Goal: Transaction & Acquisition: Book appointment/travel/reservation

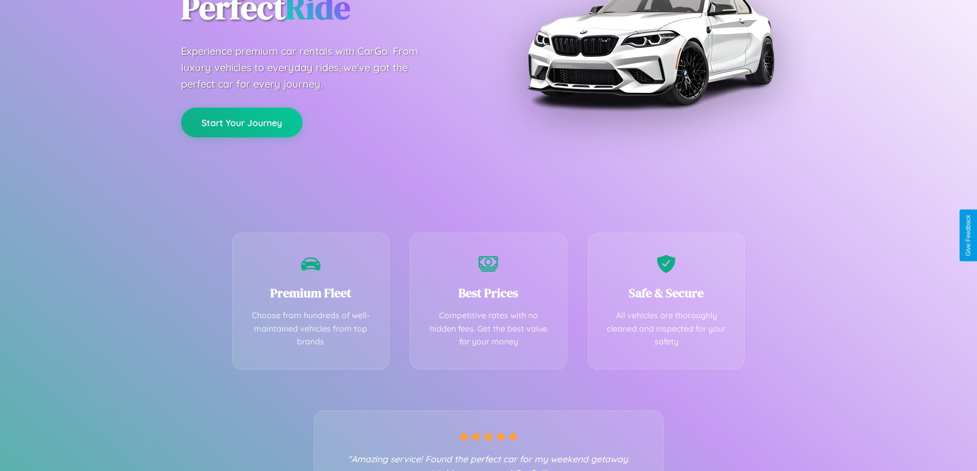
scroll to position [202, 0]
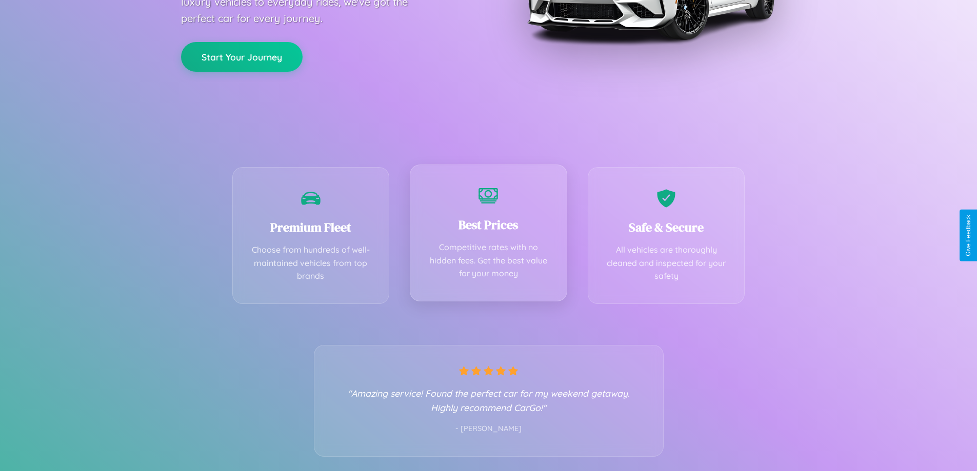
click at [488, 235] on div "Best Prices Competitive rates with no hidden fees. Get the best value for your …" at bounding box center [488, 233] width 157 height 137
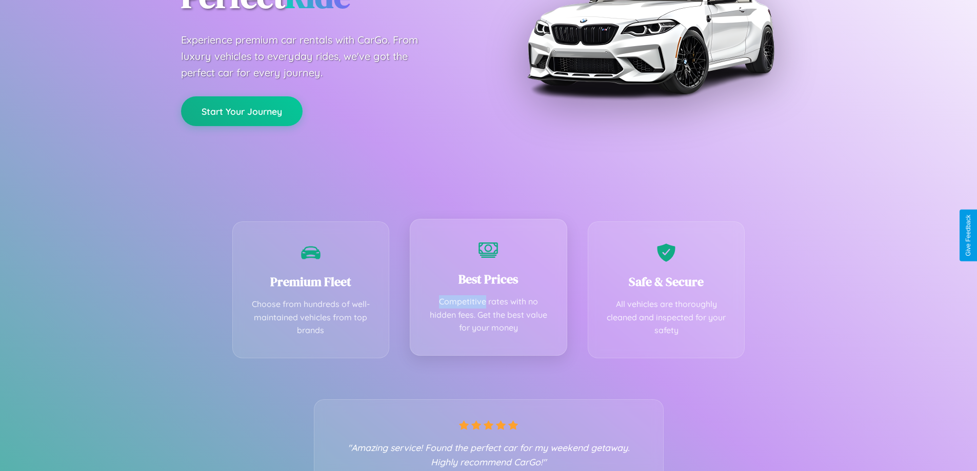
scroll to position [0, 0]
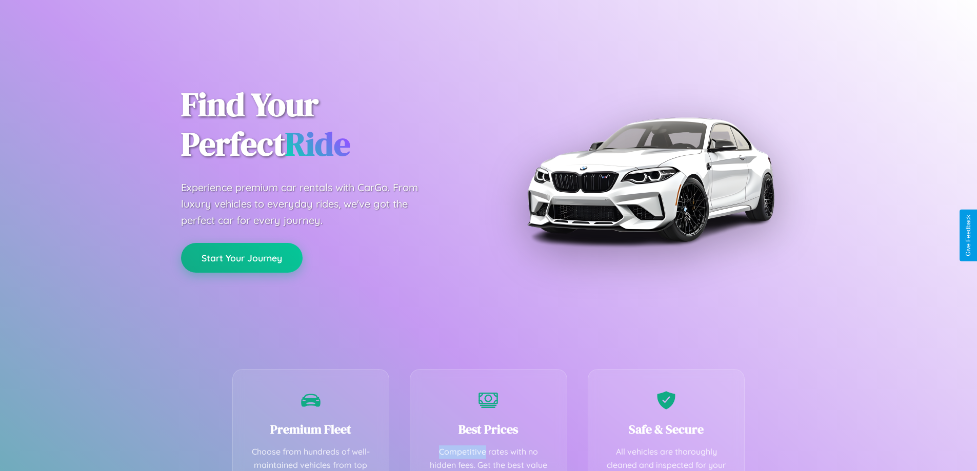
click at [242, 258] on button "Start Your Journey" at bounding box center [242, 258] width 122 height 30
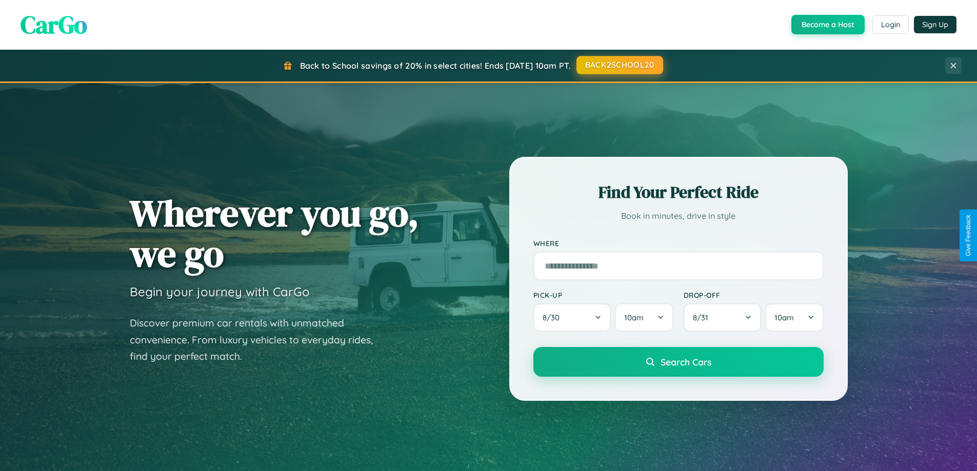
click at [619, 65] on button "BACK2SCHOOL20" at bounding box center [620, 65] width 87 height 18
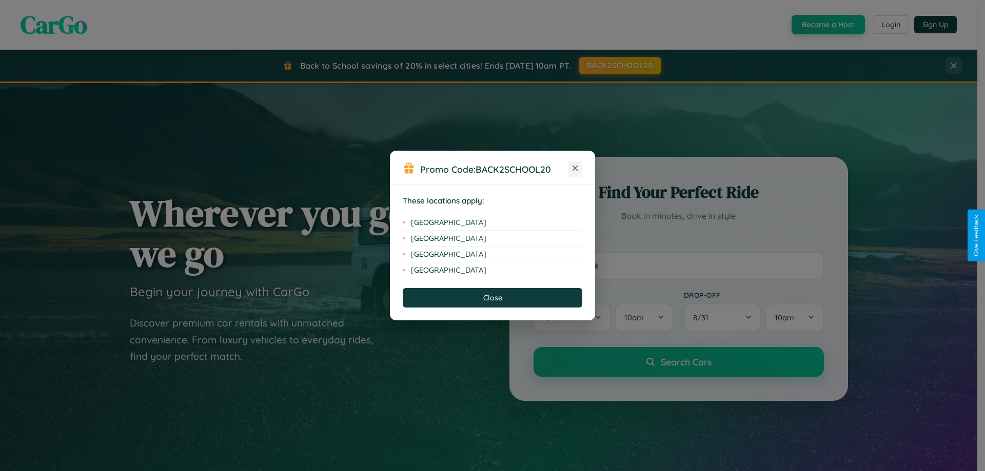
click at [575, 169] on icon at bounding box center [576, 169] width 6 height 6
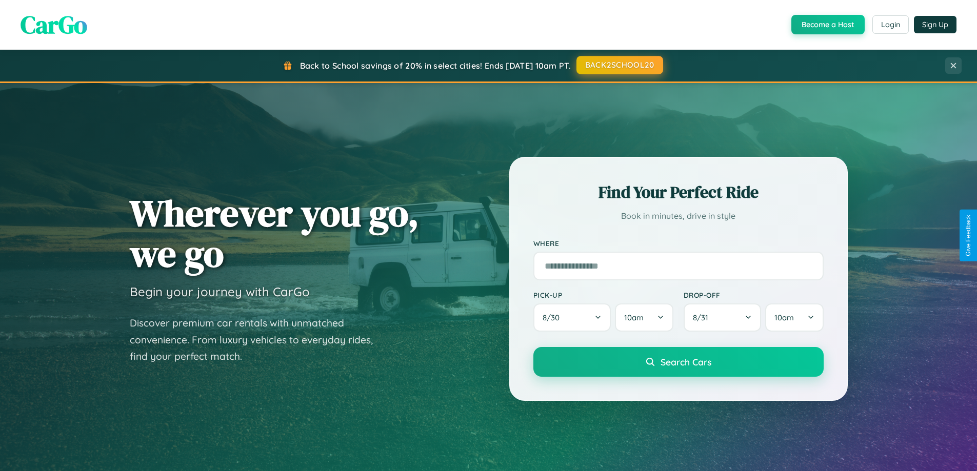
click at [619, 65] on button "BACK2SCHOOL20" at bounding box center [620, 65] width 87 height 18
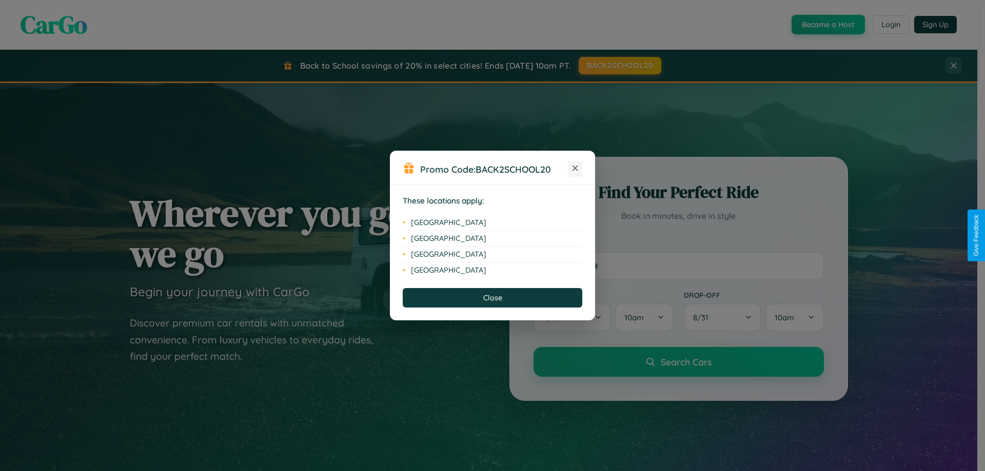
click at [575, 169] on icon at bounding box center [576, 169] width 6 height 6
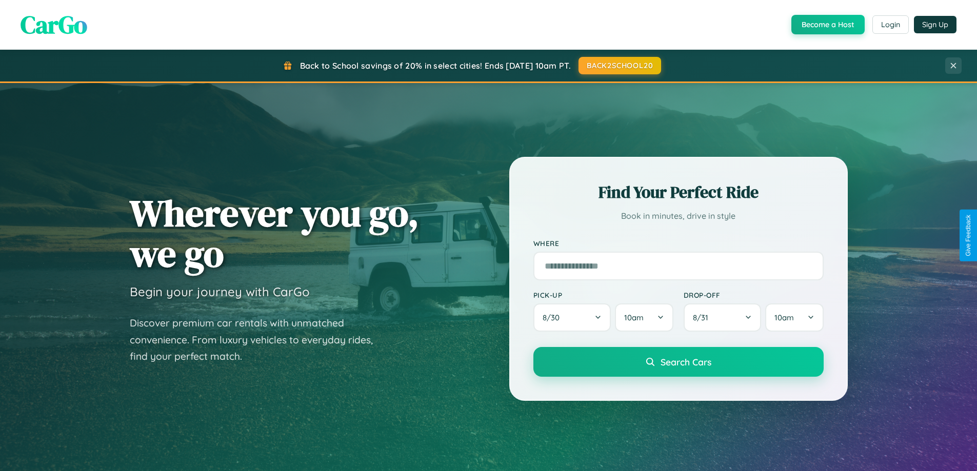
scroll to position [442, 0]
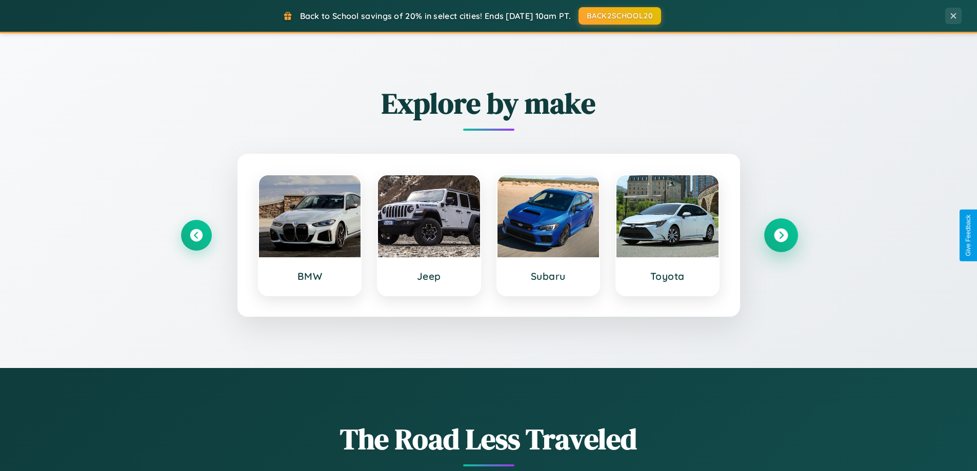
click at [781, 235] on icon at bounding box center [781, 236] width 14 height 14
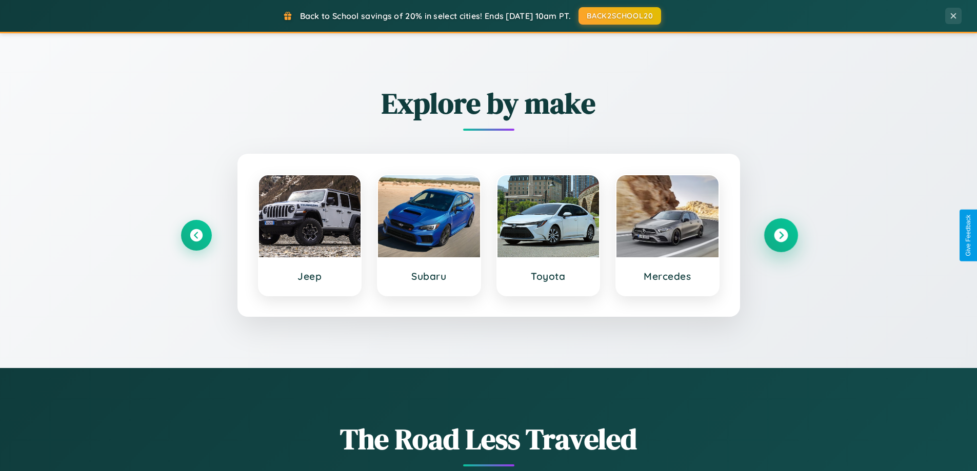
click at [781, 235] on icon at bounding box center [781, 236] width 14 height 14
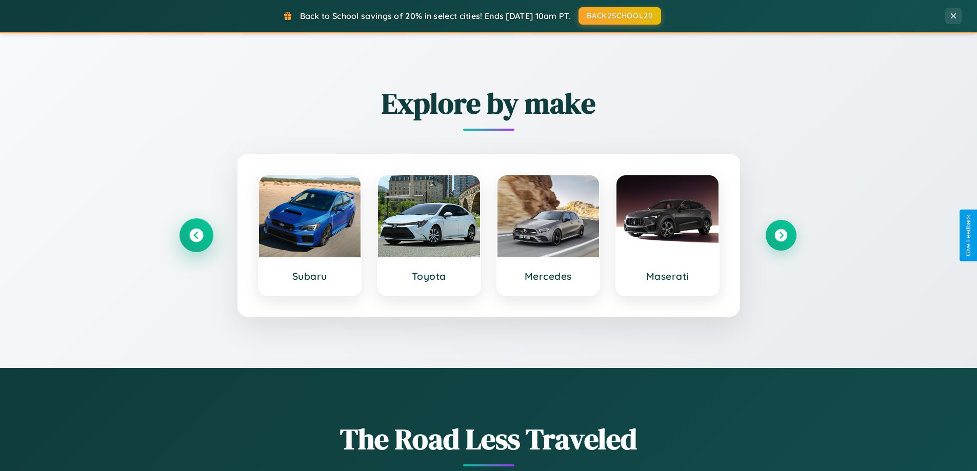
click at [196, 235] on icon at bounding box center [196, 236] width 14 height 14
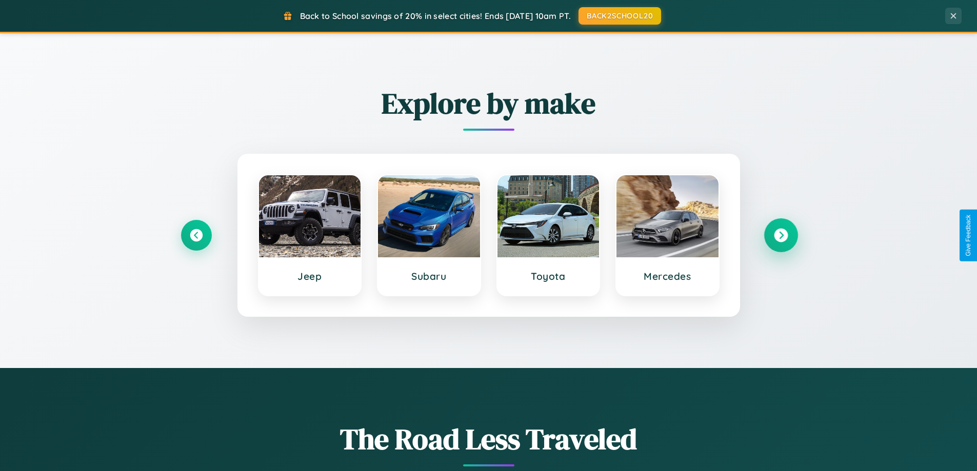
click at [781, 235] on icon at bounding box center [781, 236] width 14 height 14
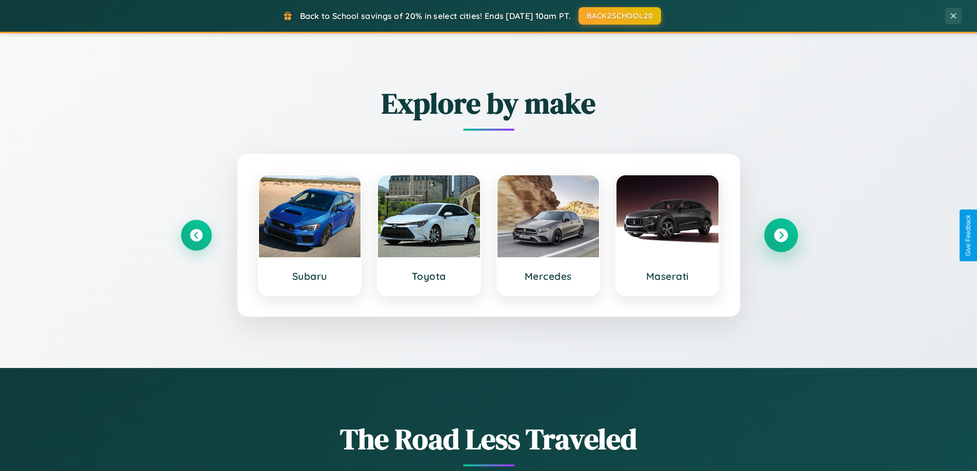
click at [781, 235] on icon at bounding box center [781, 236] width 14 height 14
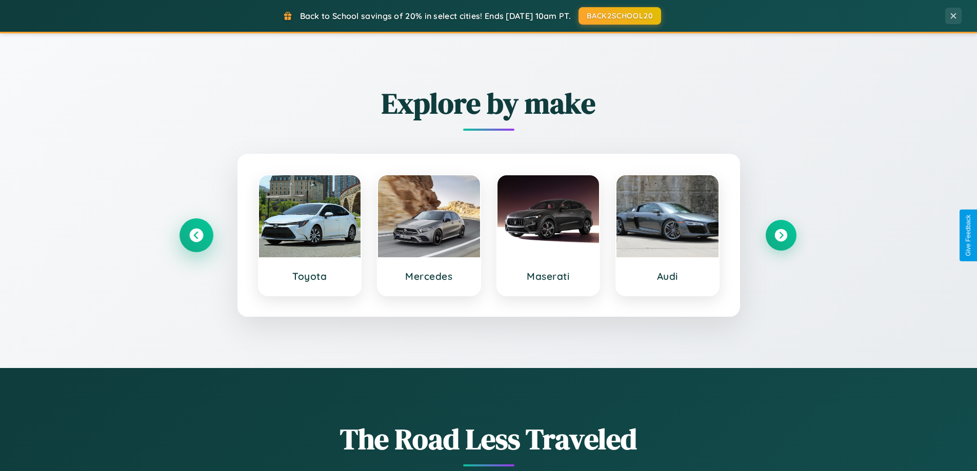
click at [196, 235] on icon at bounding box center [196, 236] width 14 height 14
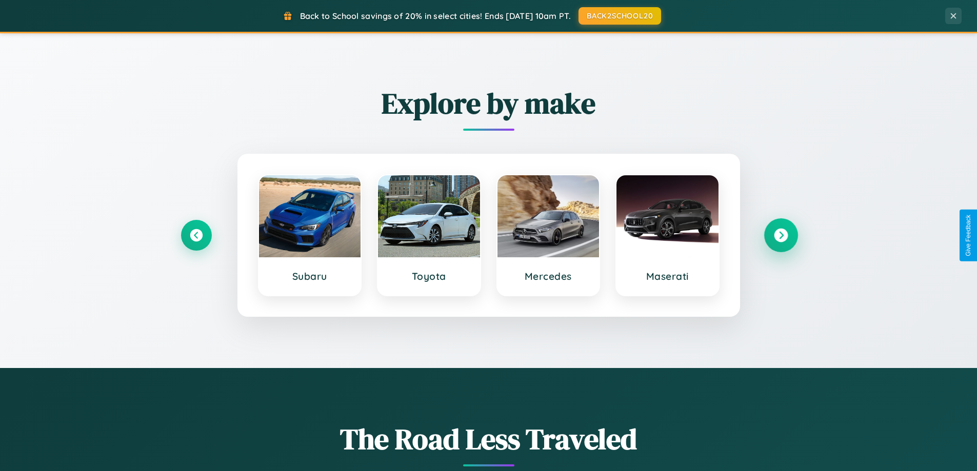
click at [781, 235] on icon at bounding box center [781, 236] width 14 height 14
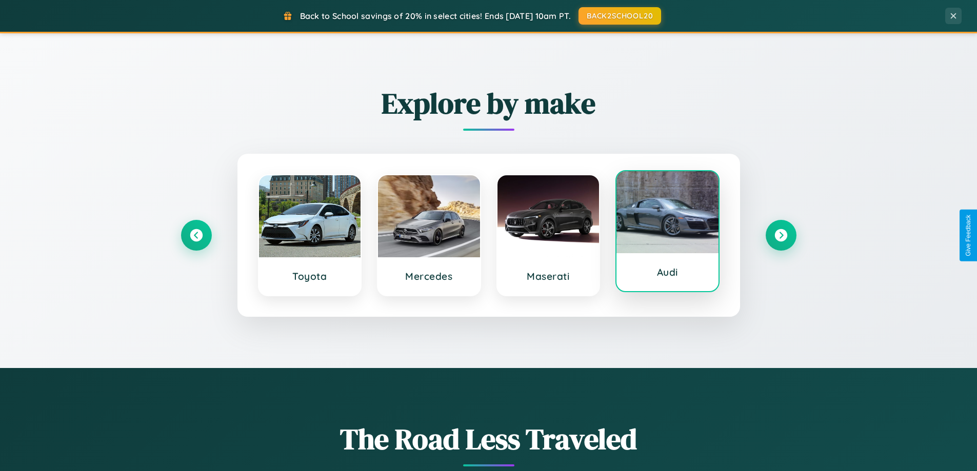
click at [667, 232] on div at bounding box center [668, 212] width 102 height 82
